Goal: Task Accomplishment & Management: Use online tool/utility

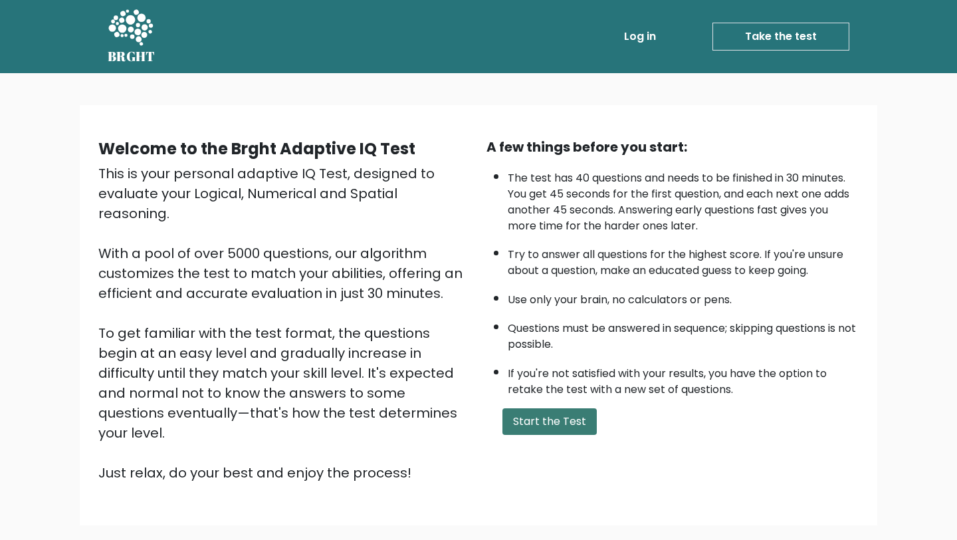
click at [566, 421] on button "Start the Test" at bounding box center [549, 421] width 94 height 27
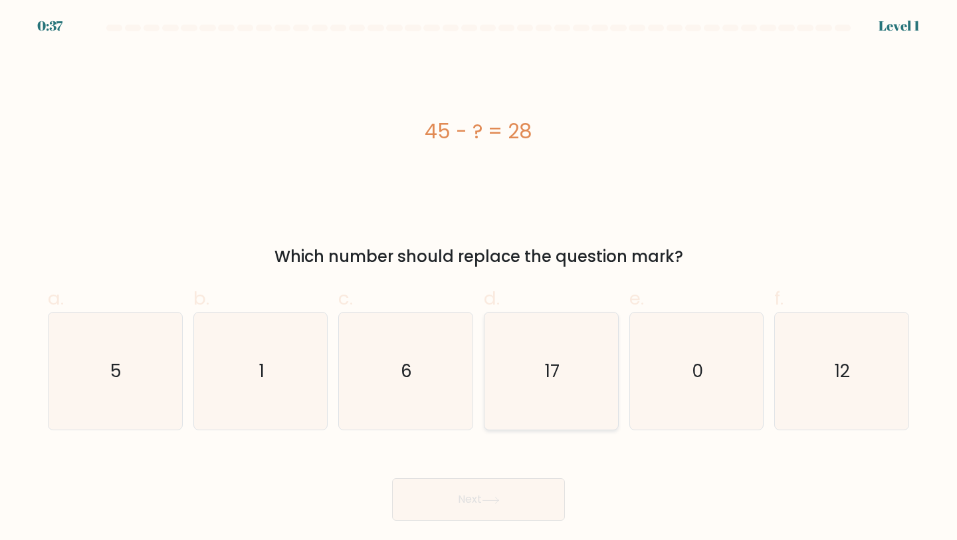
click at [530, 361] on icon "17" at bounding box center [551, 371] width 118 height 118
click at [479, 278] on input "d. 17" at bounding box center [478, 274] width 1 height 9
radio input "true"
click at [482, 513] on button "Next" at bounding box center [478, 499] width 173 height 43
